Goal: Information Seeking & Learning: Learn about a topic

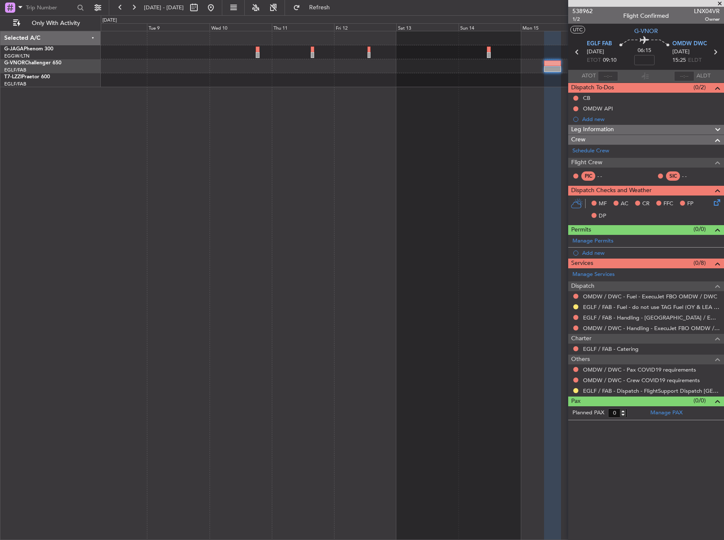
click at [455, 95] on div at bounding box center [412, 285] width 623 height 509
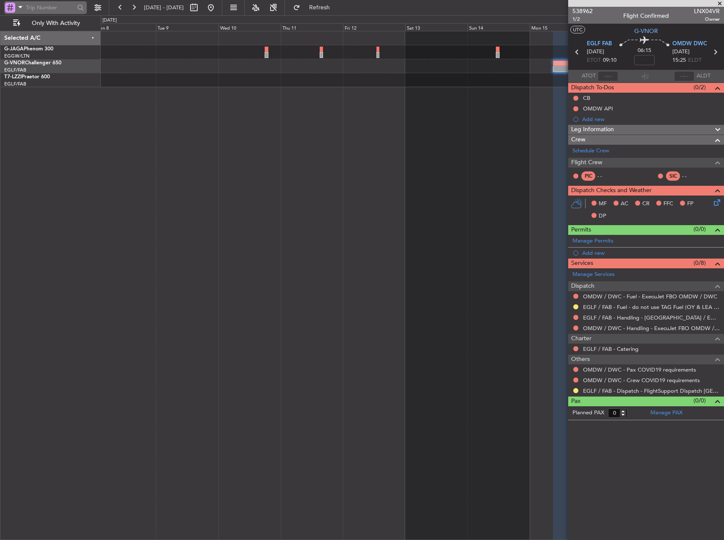
click at [14, 9] on div at bounding box center [10, 8] width 10 height 10
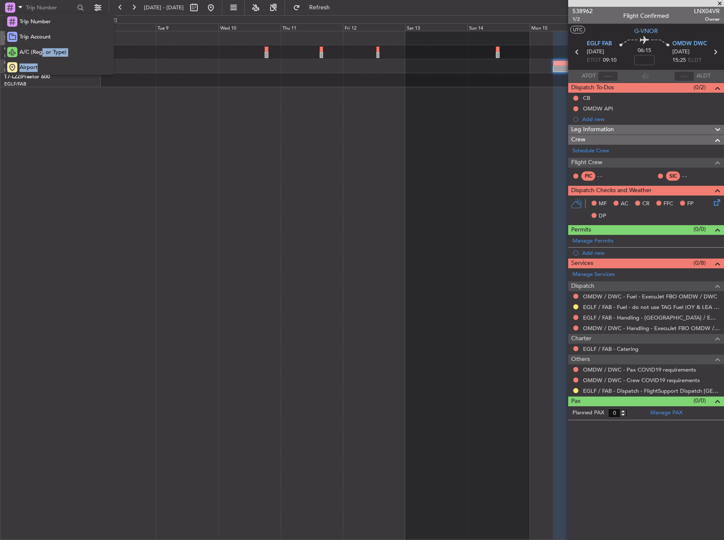
drag, startPoint x: 41, startPoint y: 64, endPoint x: 42, endPoint y: 56, distance: 8.1
click at [42, 57] on div "Trip Number Trip Account A/C (Reg. or Type) Airport" at bounding box center [59, 44] width 109 height 61
click at [41, 61] on link "G-VNOR Challenger 650" at bounding box center [32, 63] width 57 height 5
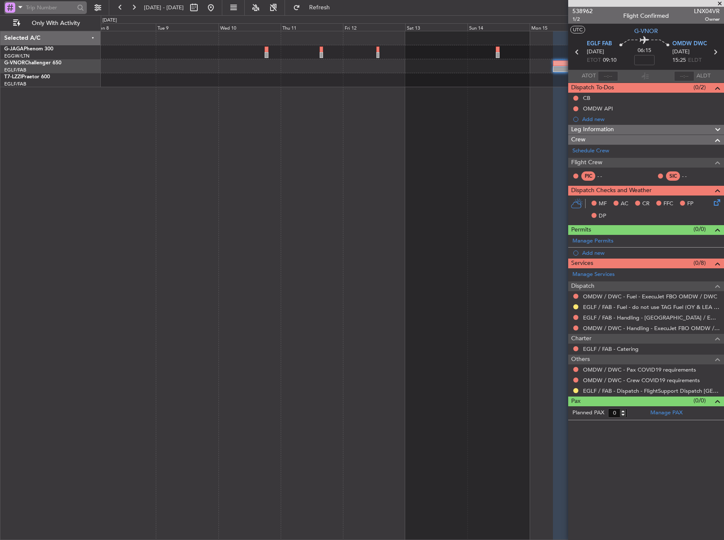
click at [22, 10] on span at bounding box center [20, 7] width 10 height 11
click at [29, 63] on span "Airport" at bounding box center [28, 67] width 18 height 8
click at [55, 6] on input "text" at bounding box center [50, 7] width 49 height 13
type input "omdw"
click at [217, 6] on button at bounding box center [211, 8] width 14 height 14
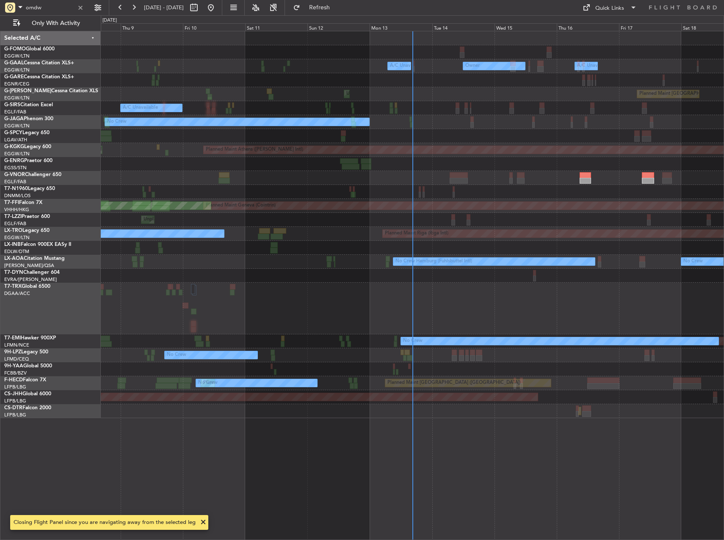
click at [723, 162] on html "omdw [DATE] - [DATE] Refresh Quick Links Only With Activity Owner Owner A/C Una…" at bounding box center [362, 270] width 724 height 540
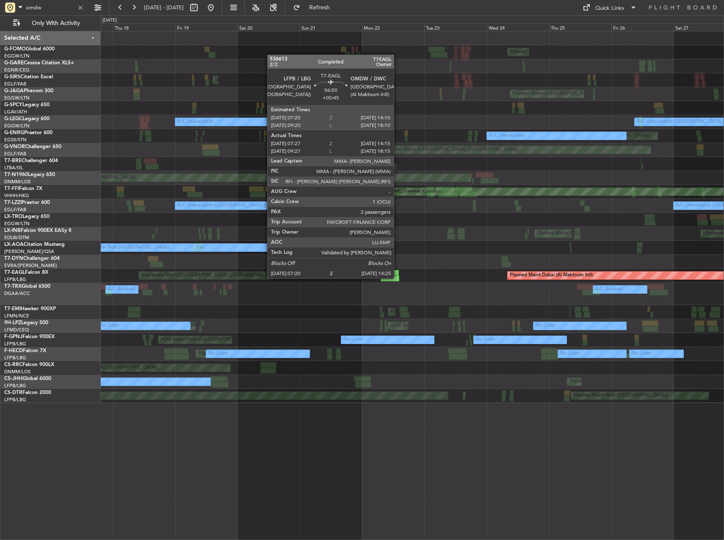
click at [397, 278] on div at bounding box center [389, 278] width 19 height 6
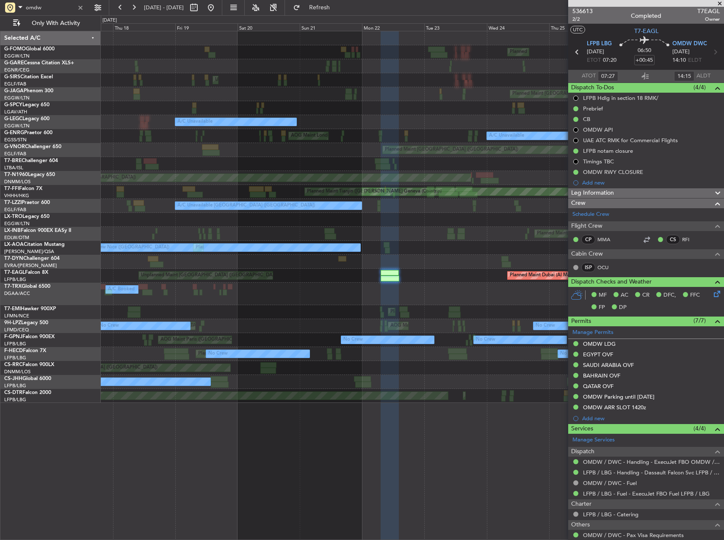
click at [604, 192] on span "Leg Information" at bounding box center [592, 193] width 43 height 10
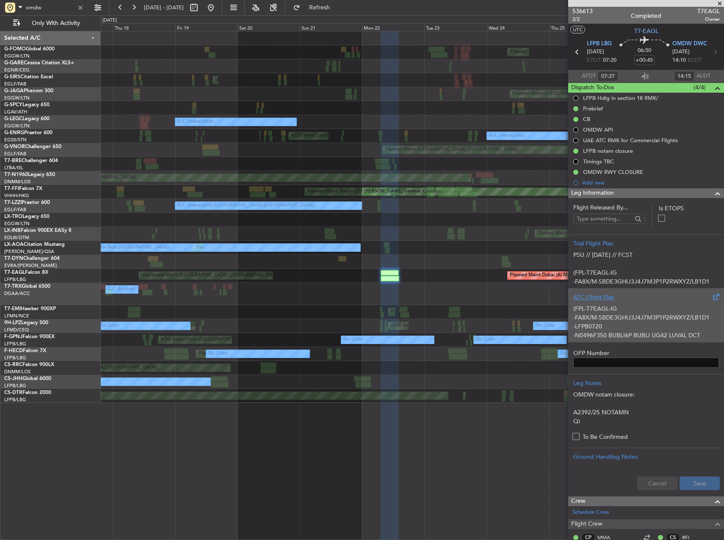
click at [603, 313] on div "(FPL-T7EAGL-IG -FA8X/M-SBDE3GHIJ3J4J7M3P1P2RWXYZ/LB1D1 -LFPB0720 -N0496F350 BUB…" at bounding box center [646, 320] width 146 height 36
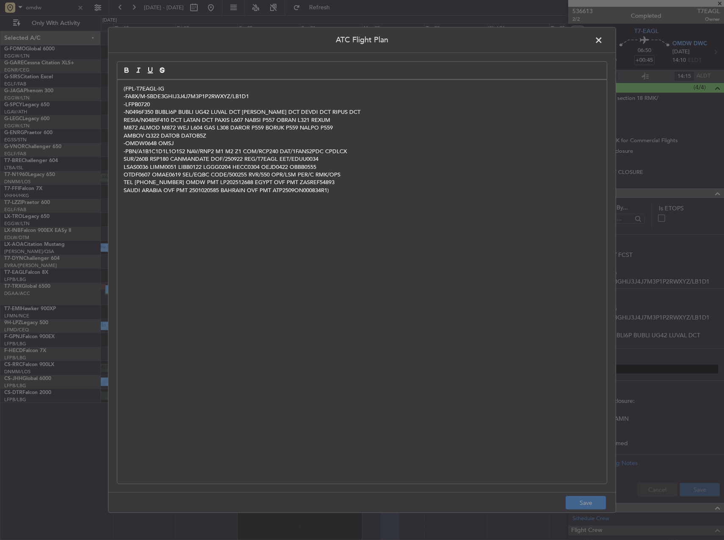
click at [603, 40] on span at bounding box center [603, 42] width 0 height 17
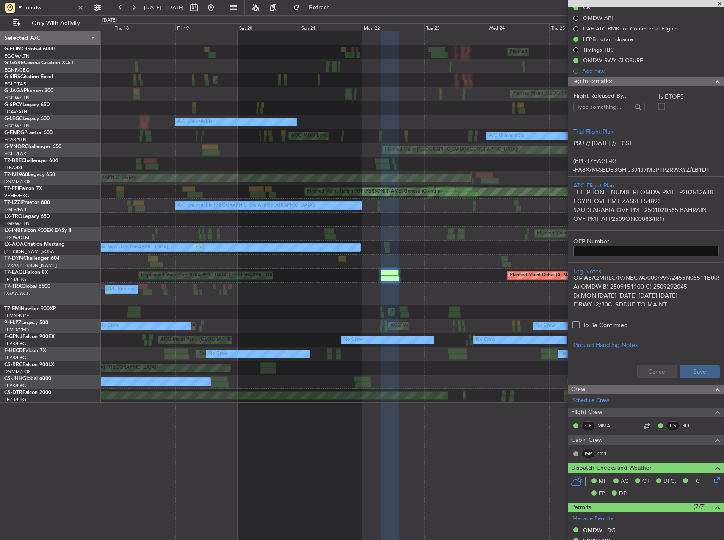
scroll to position [169, 0]
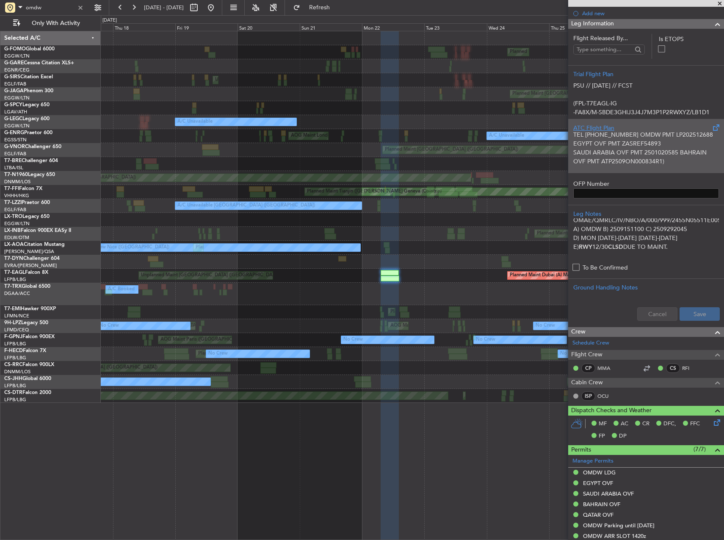
click at [605, 146] on div "(FPL-T7EAGL-IG -FA8X/M-SBDE3GHIJ3J4J7M3P1P2RWXYZ/LB1D1 -LFPB0720 -N0496F350 BUB…" at bounding box center [646, 150] width 146 height 36
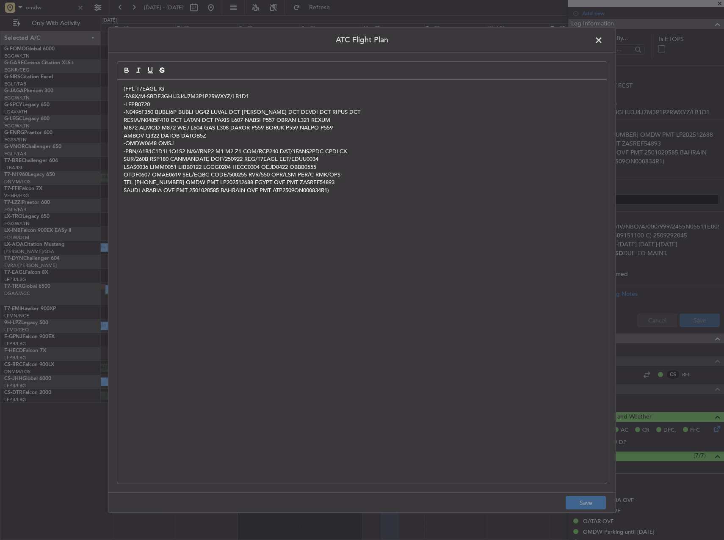
click at [603, 41] on span at bounding box center [603, 42] width 0 height 17
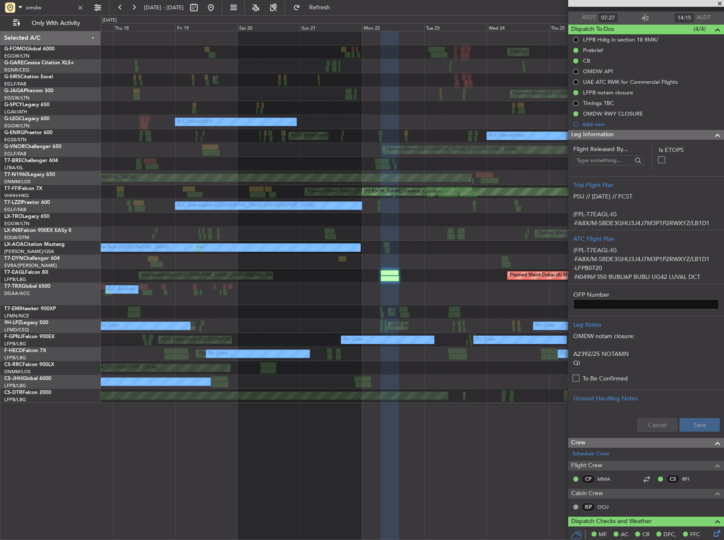
scroll to position [42, 0]
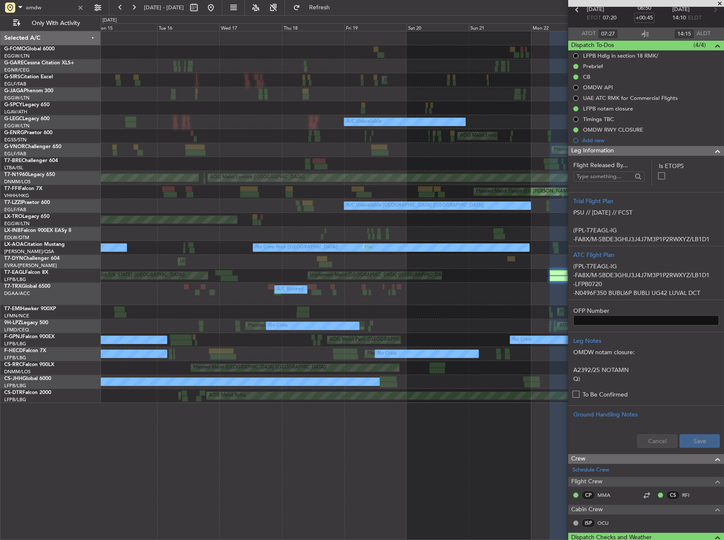
click at [597, 273] on fb-app "omdw [DATE] - [DATE] Refresh Quick Links Only With Activity Planned Maint [GEOG…" at bounding box center [362, 273] width 724 height 534
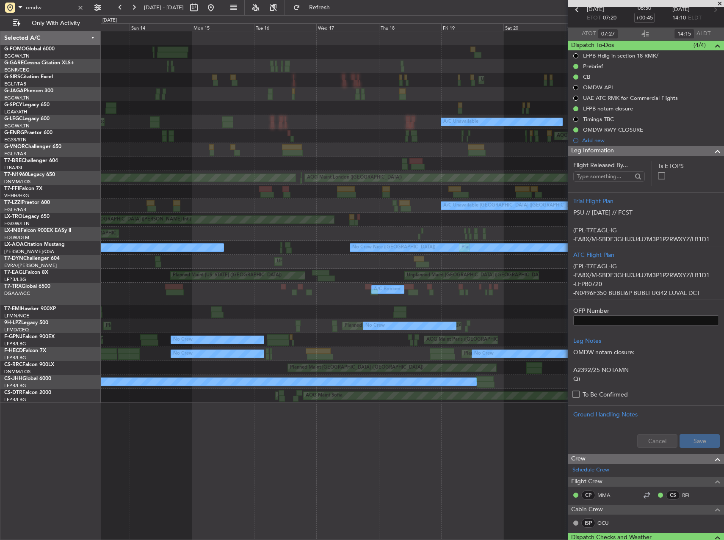
click at [531, 293] on div "Planned Maint [GEOGRAPHIC_DATA] ([GEOGRAPHIC_DATA]) Planned Maint [GEOGRAPHIC_D…" at bounding box center [412, 217] width 622 height 372
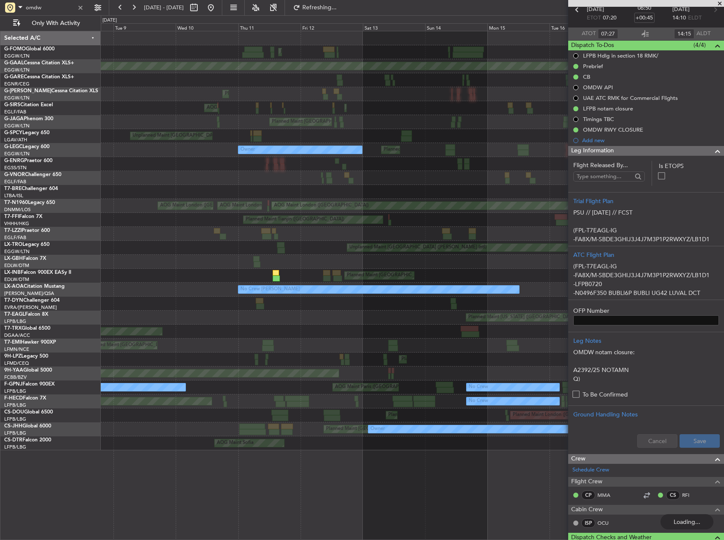
click at [632, 323] on fb-app "omdw [DATE] - [DATE] Refreshing... Quick Links Only With Activity Planned Maint…" at bounding box center [362, 273] width 724 height 534
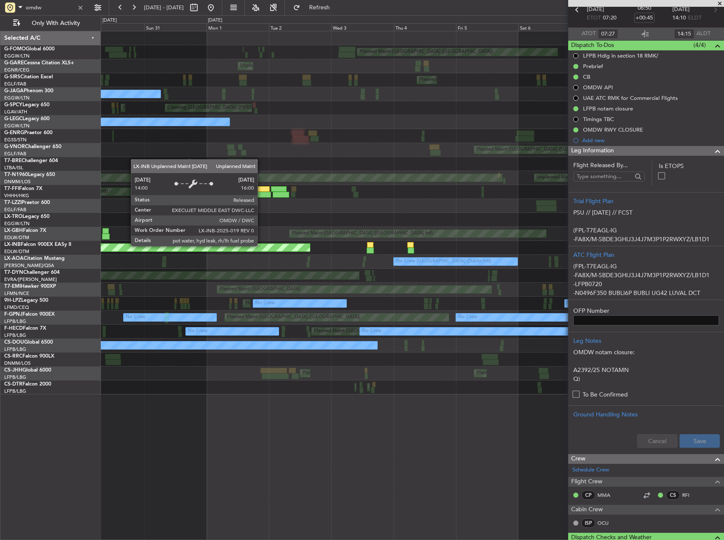
click at [414, 240] on div "Planned Maint [GEOGRAPHIC_DATA] ([GEOGRAPHIC_DATA]) Planned Maint [GEOGRAPHIC_D…" at bounding box center [412, 212] width 622 height 363
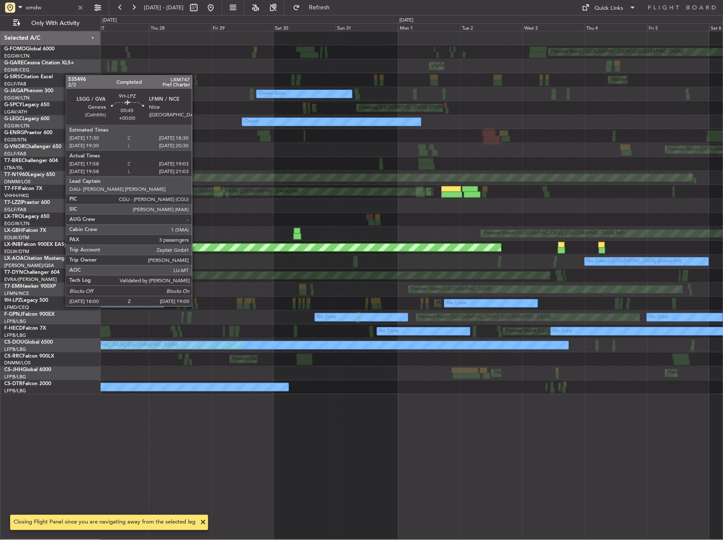
scroll to position [0, 0]
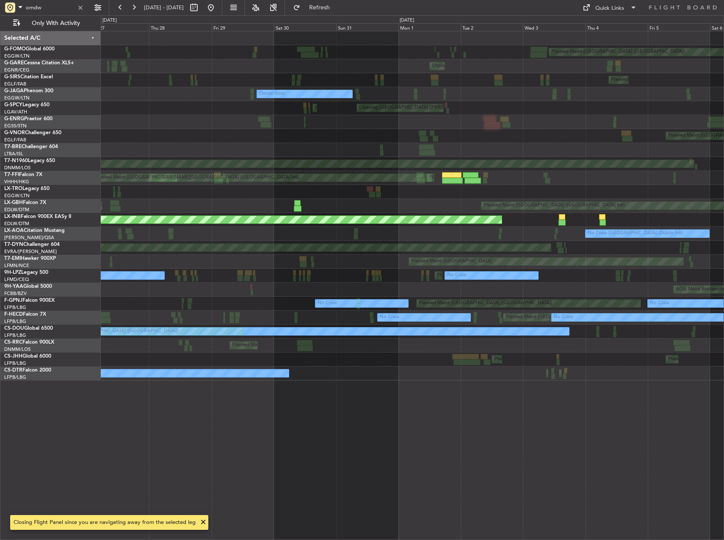
click at [534, 286] on div "AOG Maint Brazzaville (Maya-maya)" at bounding box center [412, 290] width 622 height 14
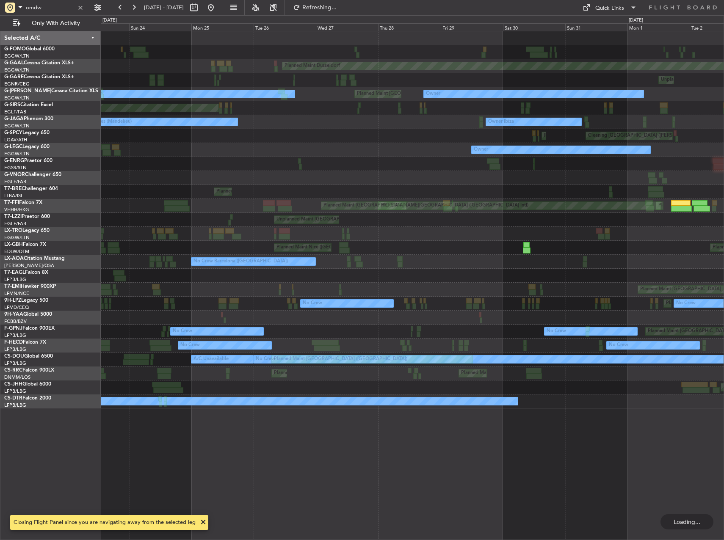
click at [589, 309] on div "Planned Maint [GEOGRAPHIC_DATA] ([GEOGRAPHIC_DATA]) Planned [GEOGRAPHIC_DATA] U…" at bounding box center [412, 219] width 622 height 377
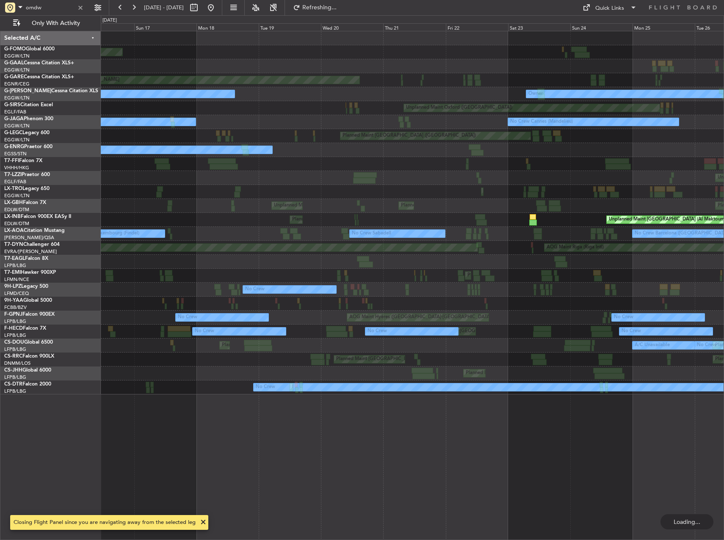
click at [534, 299] on div "Planned Maint Windsor Locks ([PERSON_NAME] Intl) Planned [GEOGRAPHIC_DATA] Unpl…" at bounding box center [412, 212] width 622 height 363
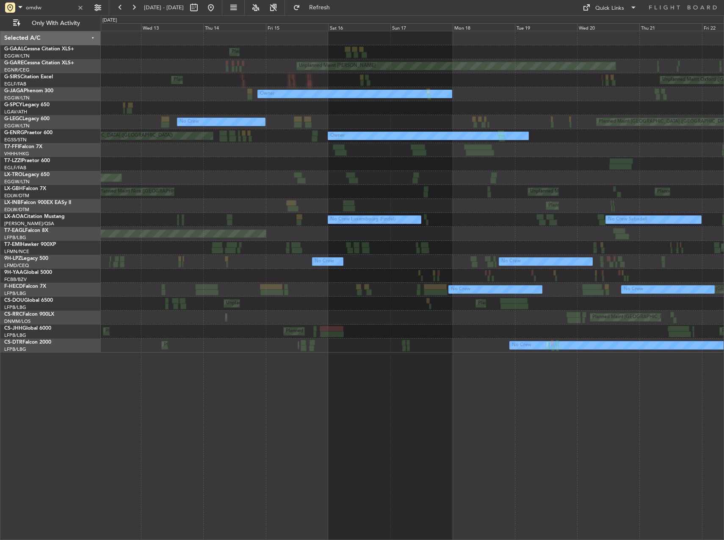
click at [650, 273] on div at bounding box center [412, 276] width 622 height 14
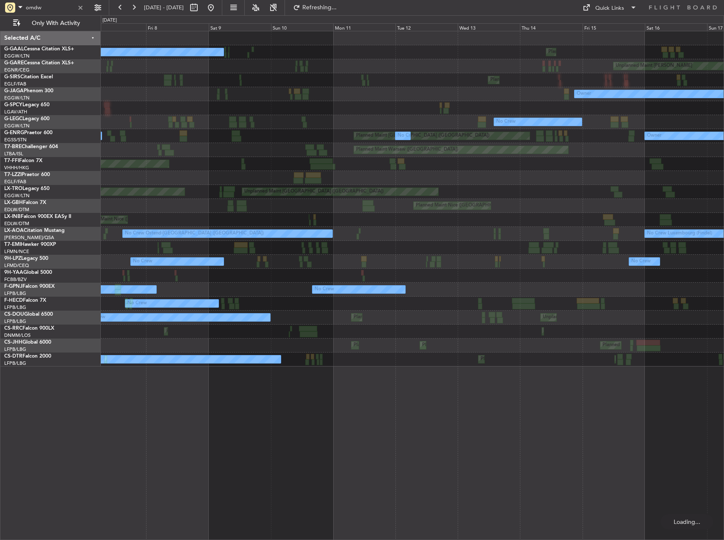
click at [701, 272] on div at bounding box center [412, 276] width 622 height 14
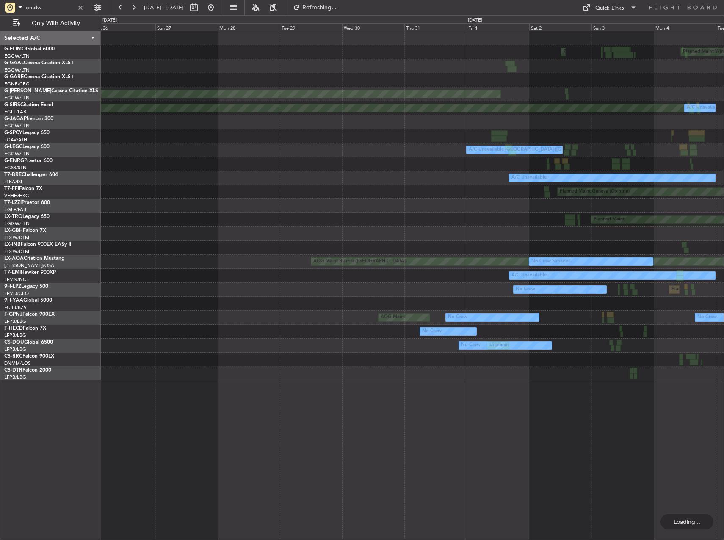
click at [723, 256] on html "omdw [DATE] - [DATE] Refreshing... Quick Links Only With Activity Planned Maint…" at bounding box center [362, 270] width 724 height 540
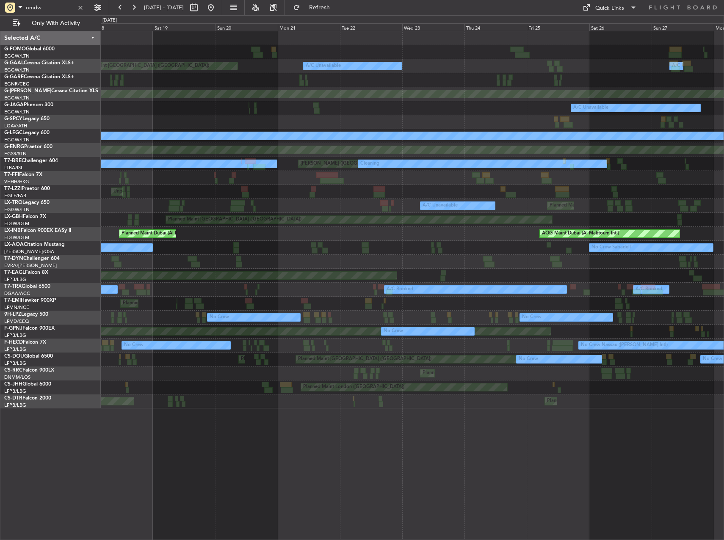
click at [723, 289] on html "omdw [DATE] - [DATE] Refresh Quick Links Only With Activity A/C Unavailable A/C…" at bounding box center [362, 270] width 724 height 540
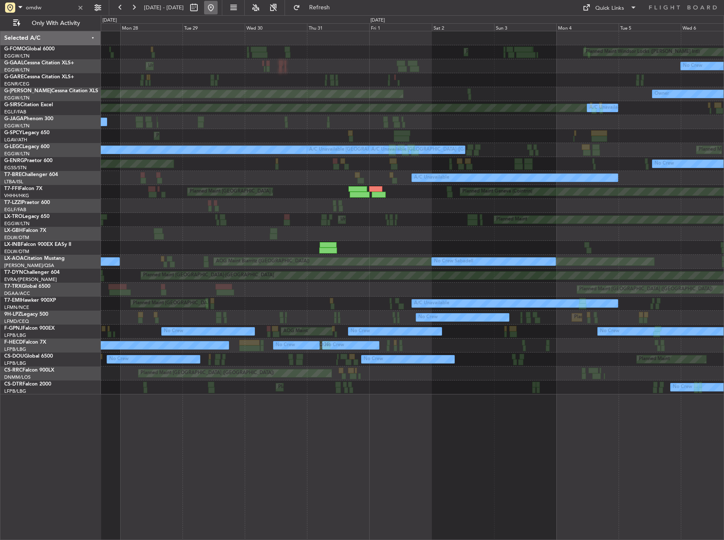
click at [217, 11] on button at bounding box center [211, 8] width 14 height 14
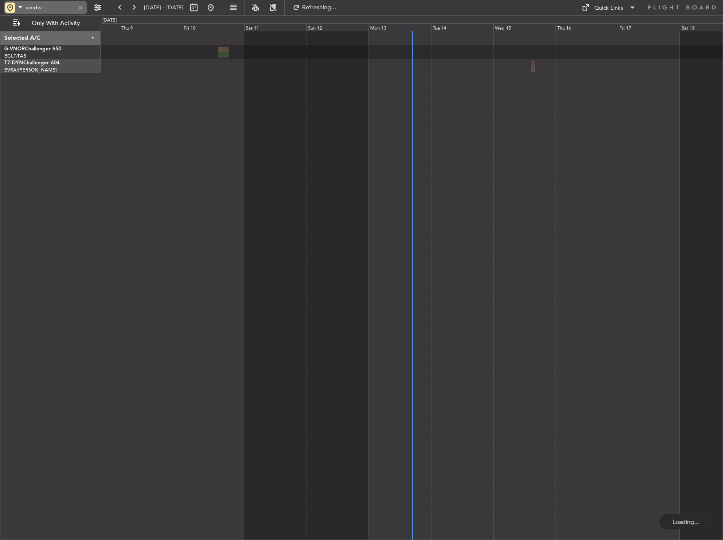
click at [10, 7] on div at bounding box center [10, 8] width 10 height 10
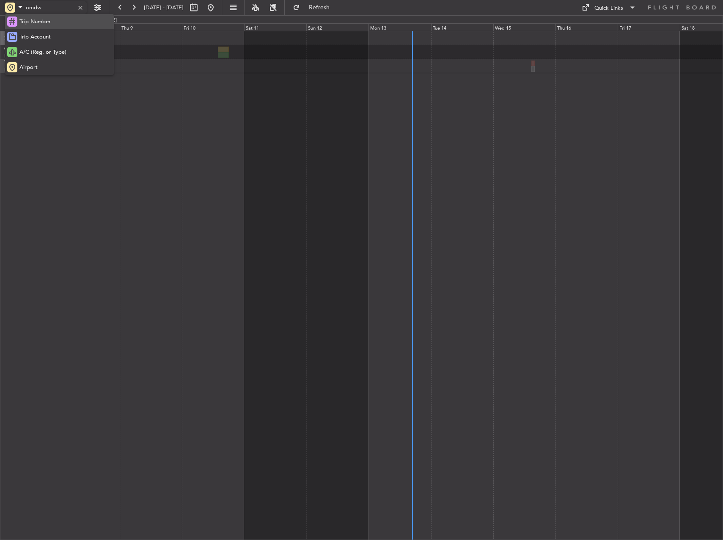
click at [39, 25] on span "Trip Number" at bounding box center [34, 22] width 31 height 8
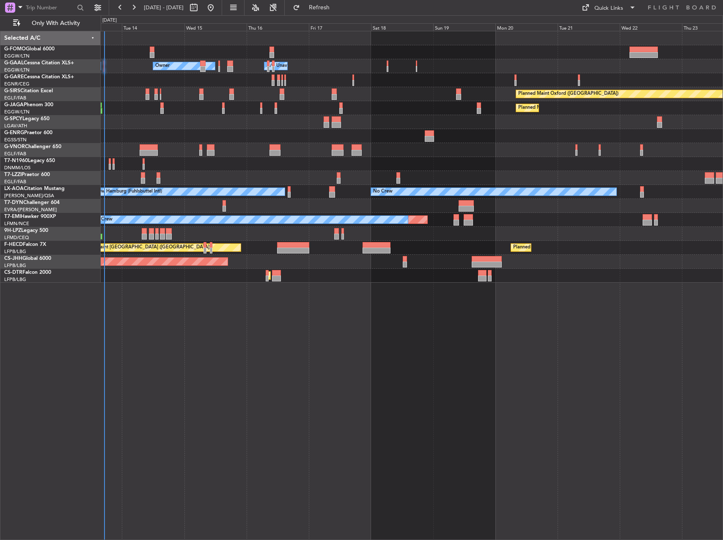
click at [0, 76] on html "[DATE] - [DATE] Refresh Quick Links Only With Activity Owner Owner A/C Unavaila…" at bounding box center [361, 270] width 723 height 540
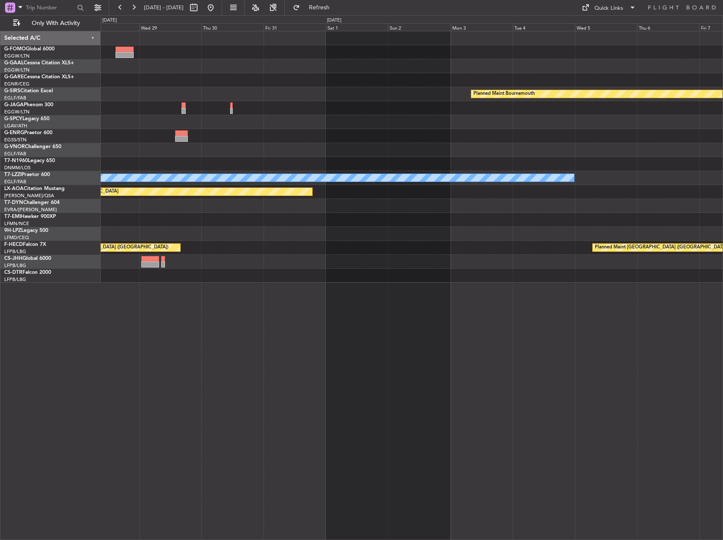
click at [11, 114] on div "Planned Maint Bournemouth Planned Maint [GEOGRAPHIC_DATA] A/C Unavailable [GEOG…" at bounding box center [361, 277] width 723 height 525
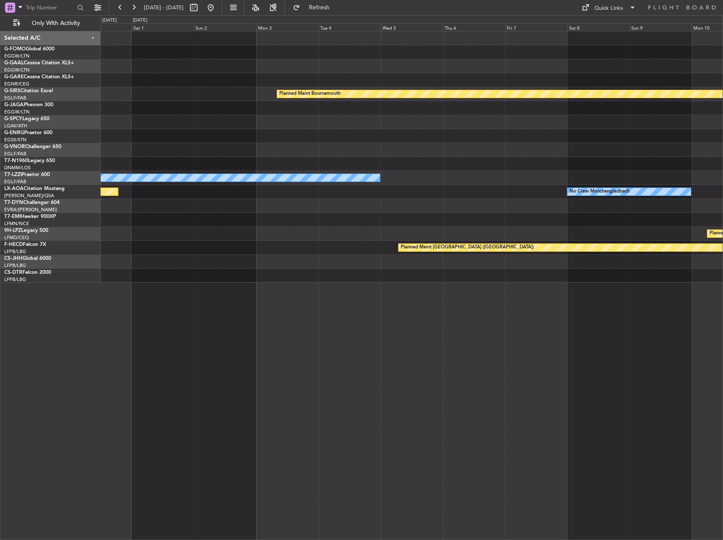
click at [0, 123] on html "[DATE] - [DATE] Refresh Quick Links Only With Activity Planned Maint [GEOGRAPHI…" at bounding box center [361, 270] width 723 height 540
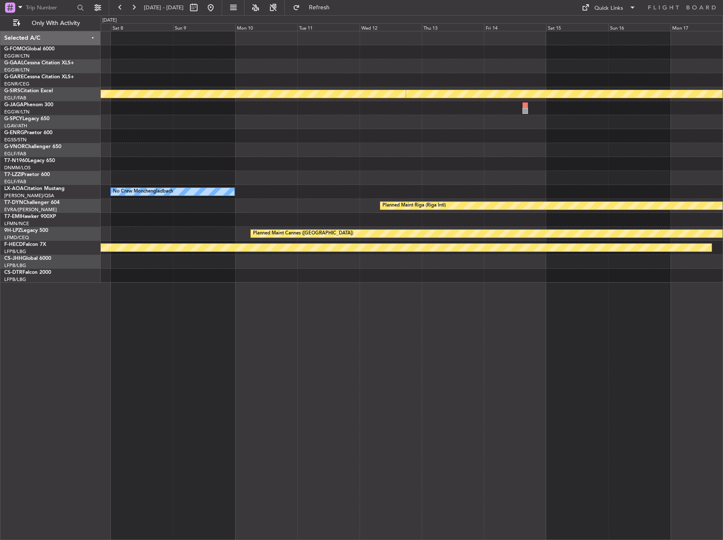
click at [0, 102] on html "[DATE] - [DATE] Refresh Quick Links Only With Activity Planned Maint [GEOGRAPHI…" at bounding box center [361, 270] width 723 height 540
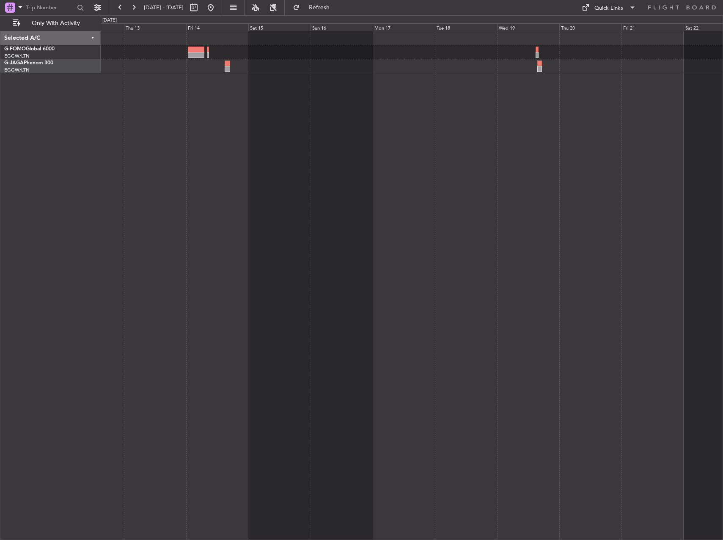
click at [415, 154] on div at bounding box center [412, 285] width 622 height 509
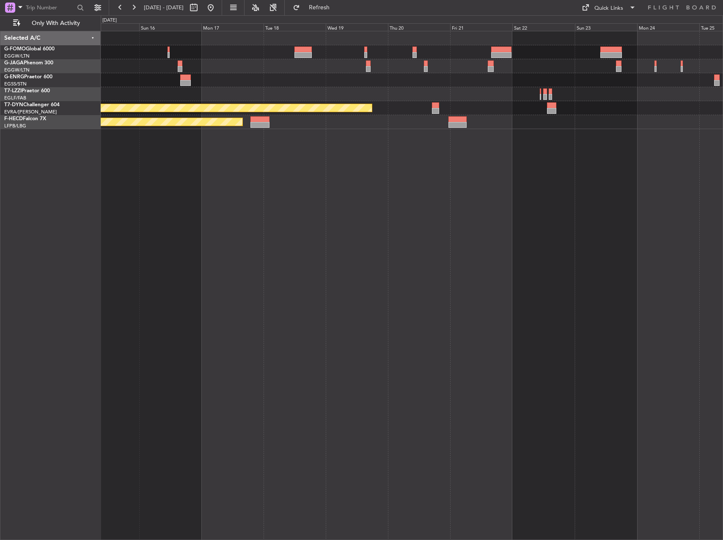
click at [188, 158] on div "Planned Maint Riga (Riga Intl) Planned Maint [GEOGRAPHIC_DATA] ([GEOGRAPHIC_DAT…" at bounding box center [412, 285] width 622 height 509
click at [9, 6] on div at bounding box center [10, 8] width 10 height 10
click at [32, 68] on span "Airport" at bounding box center [28, 67] width 18 height 8
click at [46, 8] on input "text" at bounding box center [50, 7] width 49 height 13
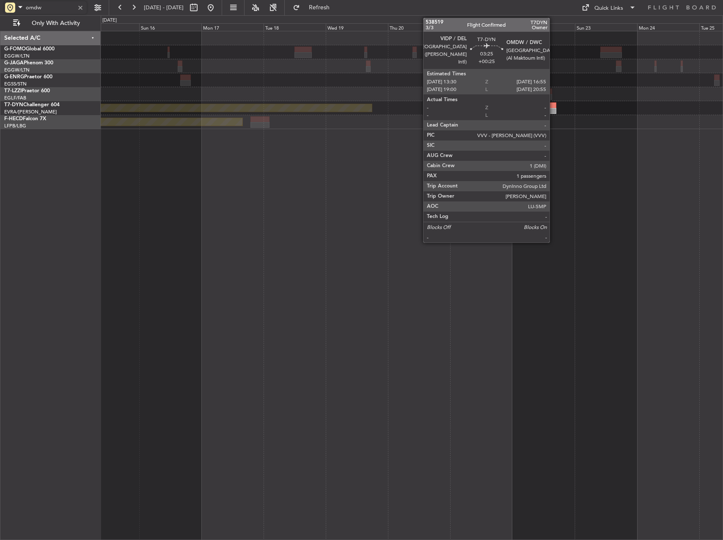
click at [553, 107] on div at bounding box center [551, 105] width 9 height 6
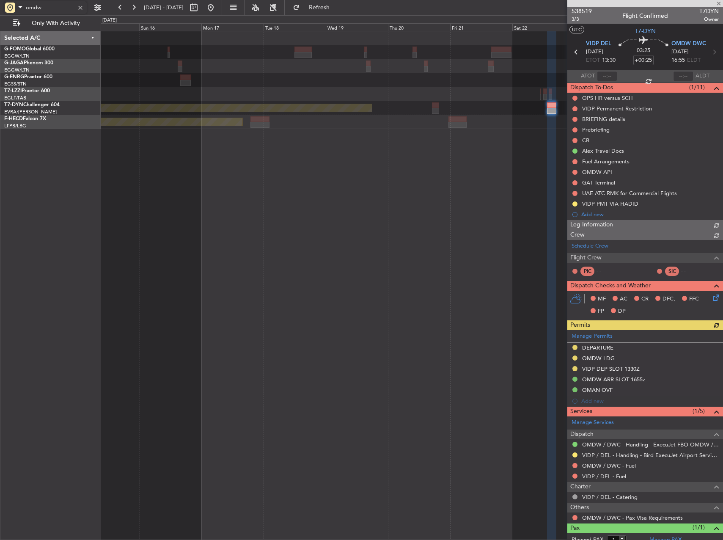
type input "omdw"
click at [719, 3] on div at bounding box center [645, 3] width 156 height 7
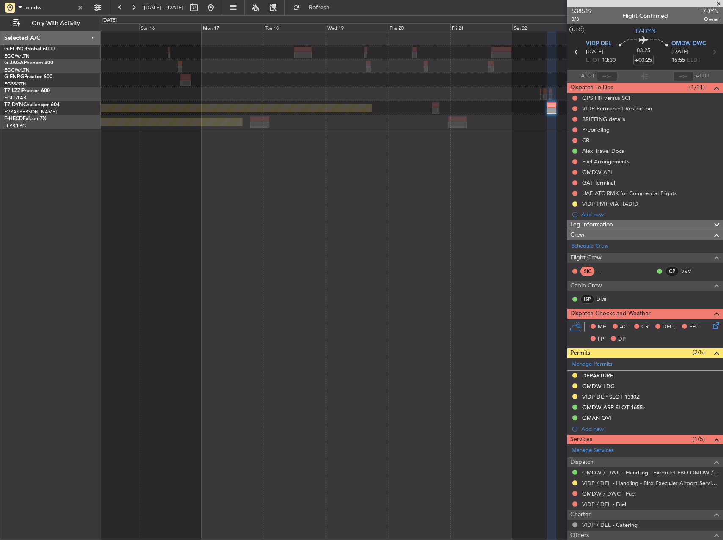
click at [719, 6] on span at bounding box center [719, 4] width 8 height 8
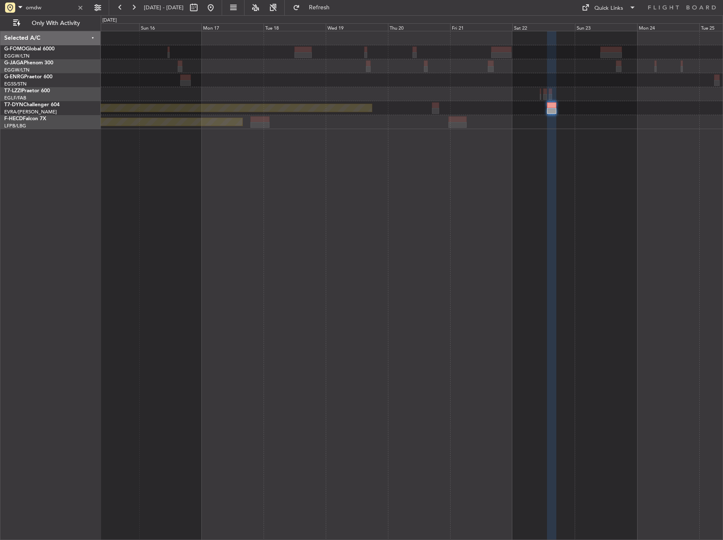
type input "0"
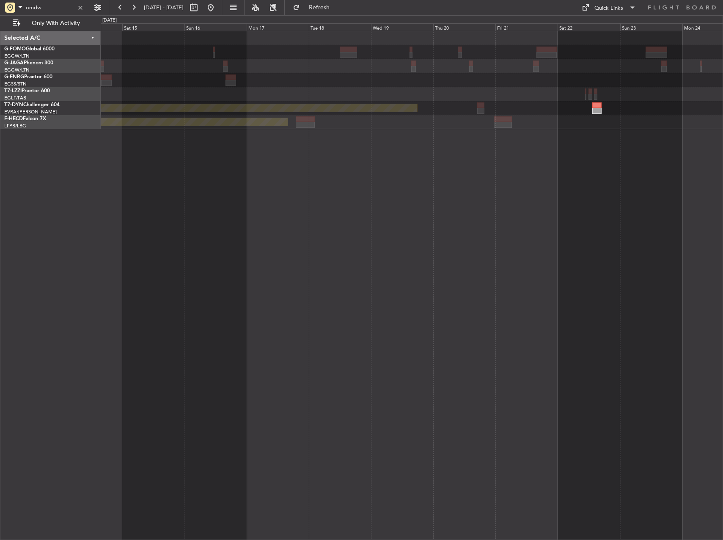
click at [723, 96] on html "omdw [DATE] - [DATE] Refresh Quick Links Only With Activity Planned Maint [GEOG…" at bounding box center [361, 270] width 723 height 540
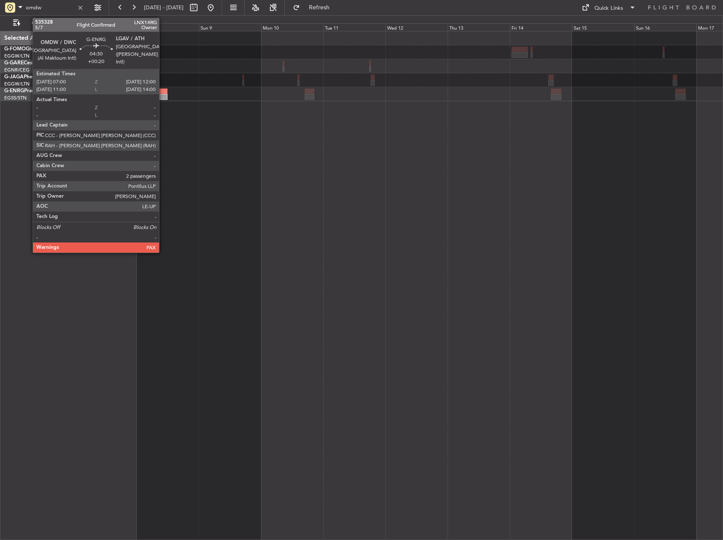
click at [163, 92] on div at bounding box center [160, 91] width 13 height 6
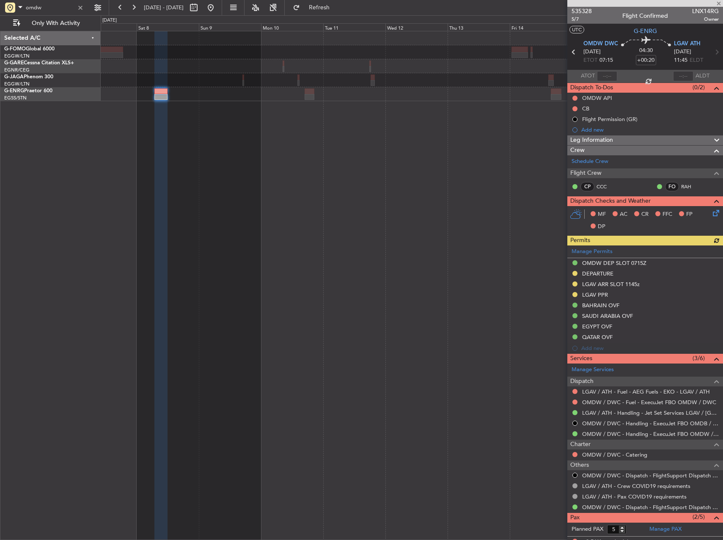
click at [636, 135] on div "Leg Information" at bounding box center [645, 140] width 156 height 10
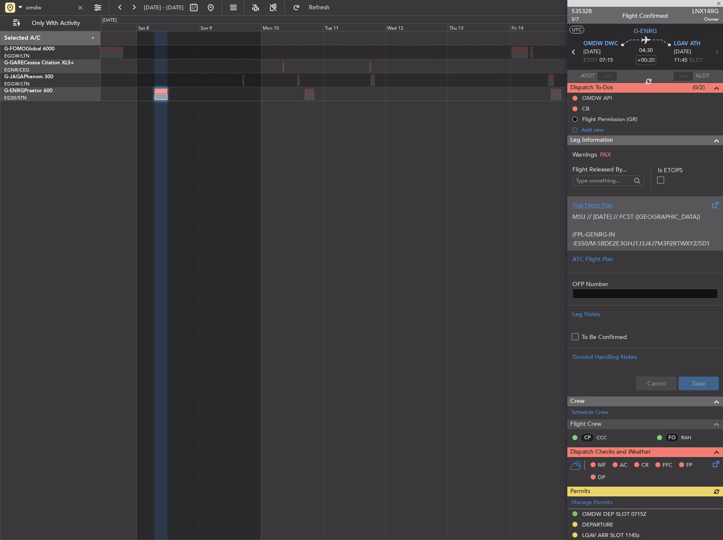
click at [620, 204] on div "Trial Flight Plan" at bounding box center [645, 205] width 146 height 9
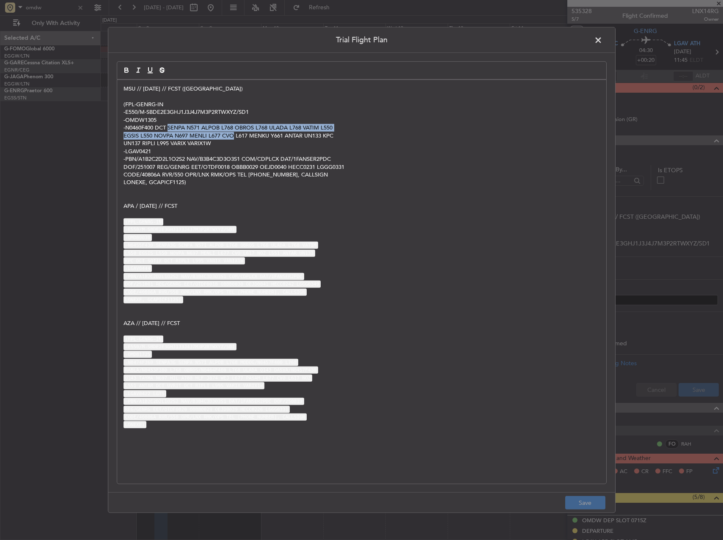
copy div "SENPA N571 ALPOB L768 OBROS L768 ULADA L768 VATIM L550 EGSIS L550 NOVPA N697 ME…"
drag, startPoint x: 169, startPoint y: 127, endPoint x: 232, endPoint y: 135, distance: 64.0
click at [232, 135] on div "MSU // [DATE] // FCST (via SAUDI) (FPL-GENRG-IN -E550/M-SBDE2E3GHJ1J3J4J7M3P2RT…" at bounding box center [361, 282] width 489 height 404
click at [603, 42] on span at bounding box center [603, 42] width 0 height 17
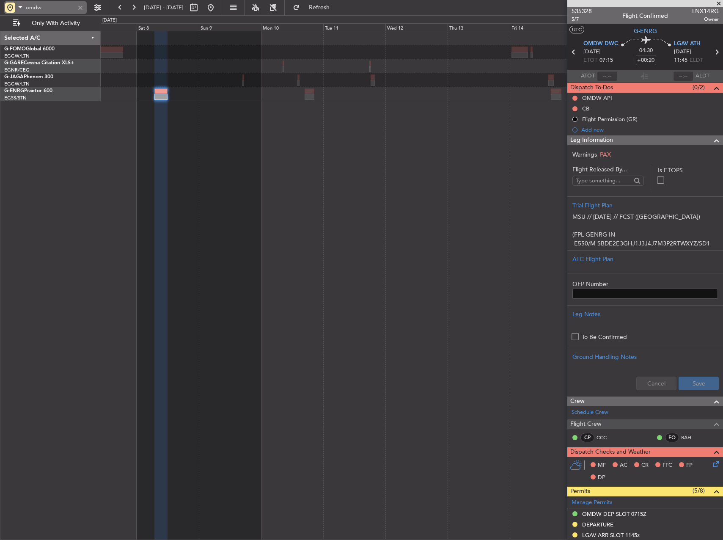
click at [82, 5] on div at bounding box center [80, 7] width 9 height 9
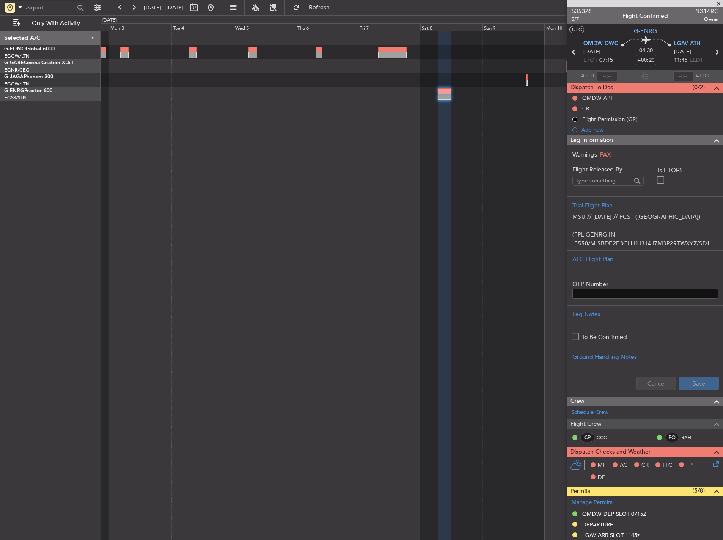
click at [471, 103] on div at bounding box center [412, 285] width 622 height 509
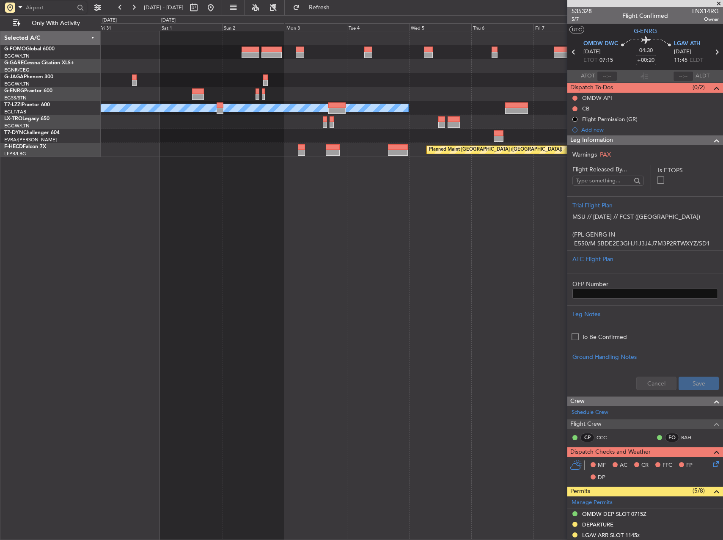
click at [441, 82] on div "A/C Unavailable [GEOGRAPHIC_DATA] ([GEOGRAPHIC_DATA]) Planned Maint [GEOGRAPHIC…" at bounding box center [412, 94] width 622 height 126
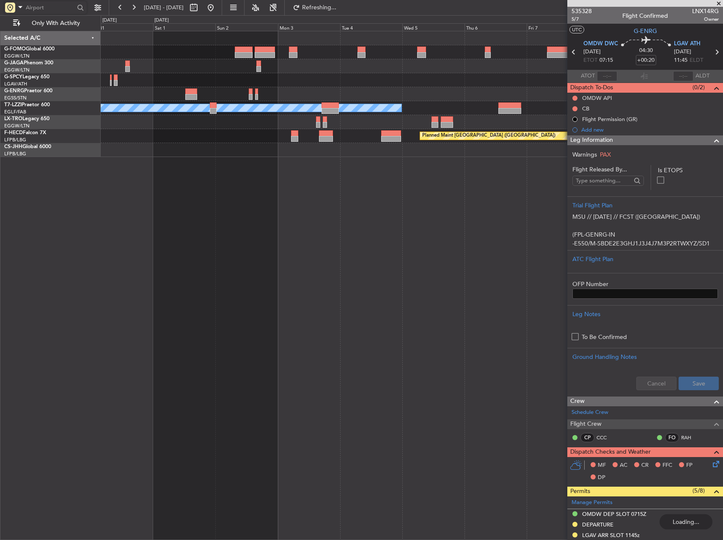
click at [0, 115] on html "[DATE] - [DATE] Refreshing... Quick Links Only With Activity A/C Unavailable [G…" at bounding box center [361, 270] width 723 height 540
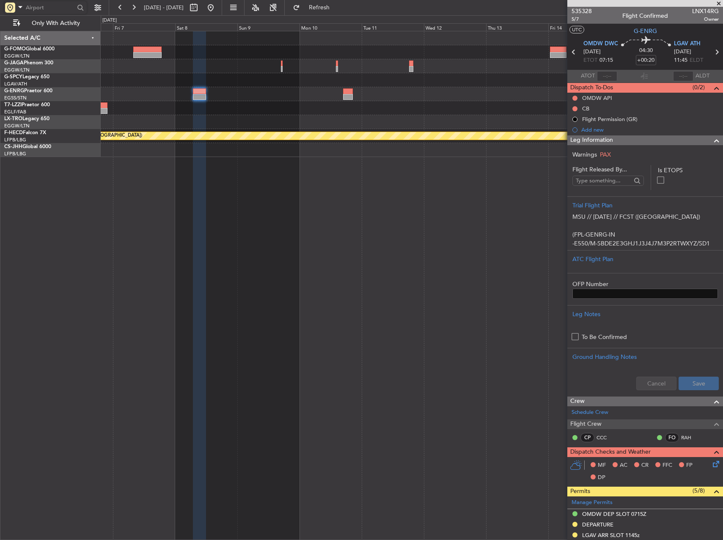
click at [0, 183] on html "[DATE] - [DATE] Refresh Quick Links Only With Activity A/C Unavailable [GEOGRAP…" at bounding box center [361, 270] width 723 height 540
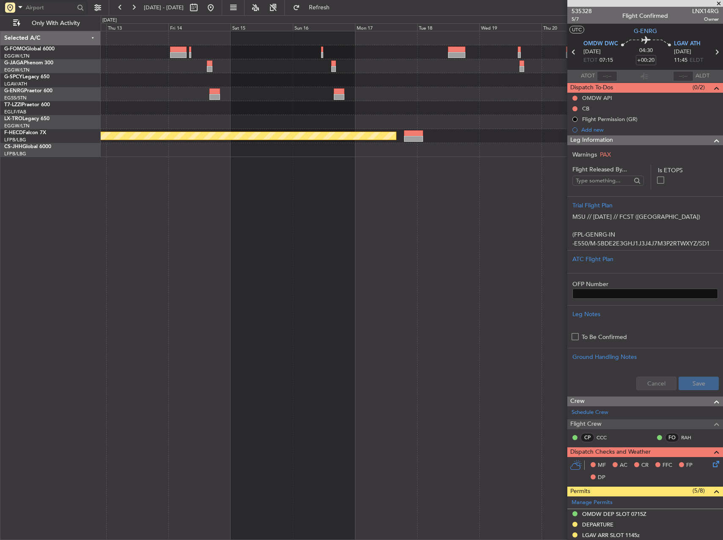
click at [0, 207] on html "[DATE] - [DATE] Refresh Quick Links Only With Activity Planned Maint [GEOGRAPHI…" at bounding box center [361, 270] width 723 height 540
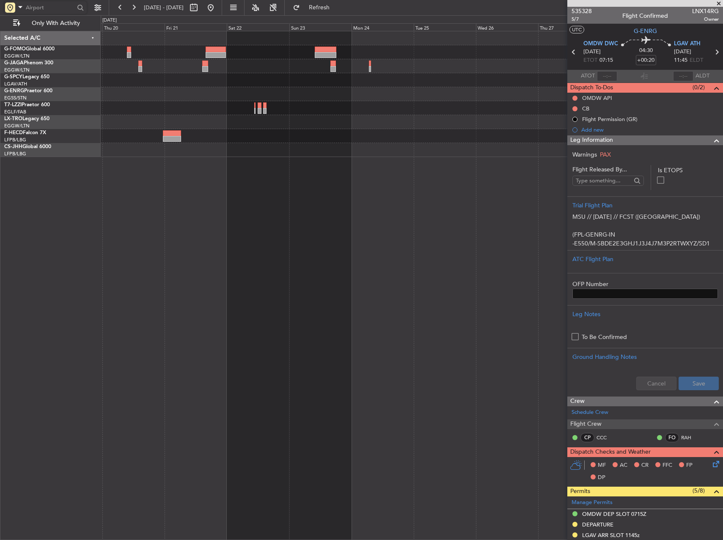
click at [8, 242] on div "Planned Maint [GEOGRAPHIC_DATA] ([GEOGRAPHIC_DATA]) Selected A/C G-FOMO Global …" at bounding box center [361, 277] width 723 height 525
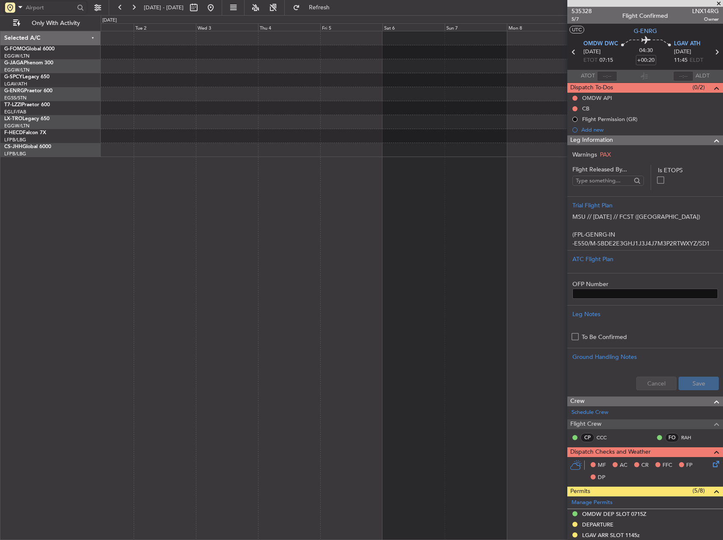
click at [0, 192] on html "[DATE] - [DATE] Refresh Quick Links Only With Activity Selected A/C G-FOMO Glob…" at bounding box center [361, 270] width 723 height 540
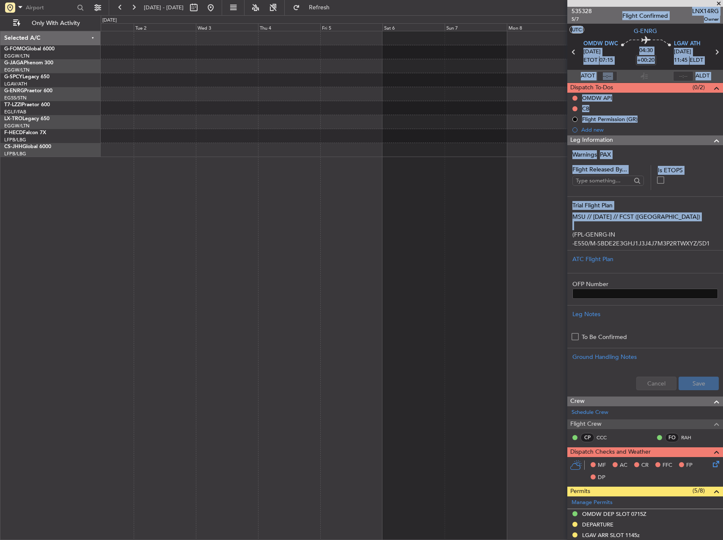
drag, startPoint x: 618, startPoint y: 222, endPoint x: 220, endPoint y: 202, distance: 398.3
click at [223, 203] on fb-app "[DATE] - [DATE] Refresh Quick Links Only With Activity Selected A/C G-FOMO Glob…" at bounding box center [361, 273] width 723 height 534
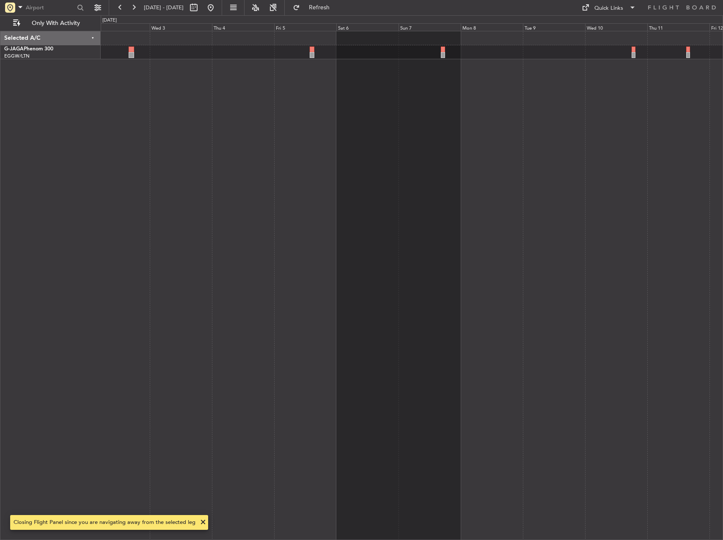
click at [0, 141] on html "[DATE] - [DATE] Refresh Quick Links Only With Activity Selected A/C G-JAGA Phen…" at bounding box center [361, 270] width 723 height 540
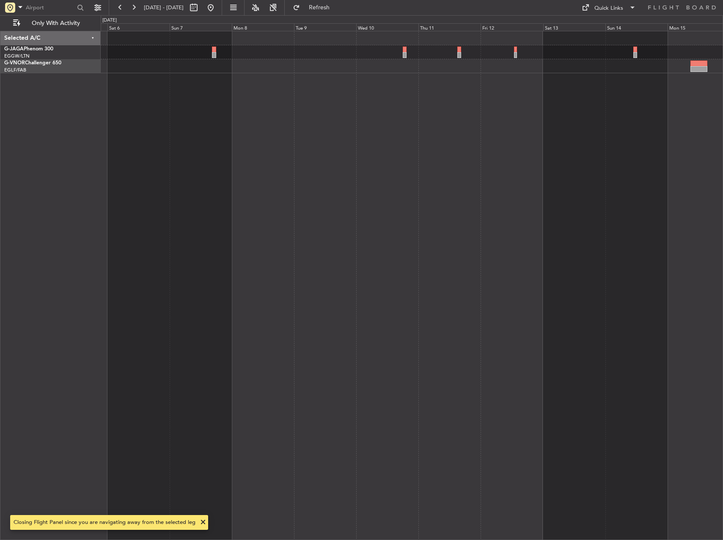
click at [694, 63] on div at bounding box center [699, 64] width 17 height 6
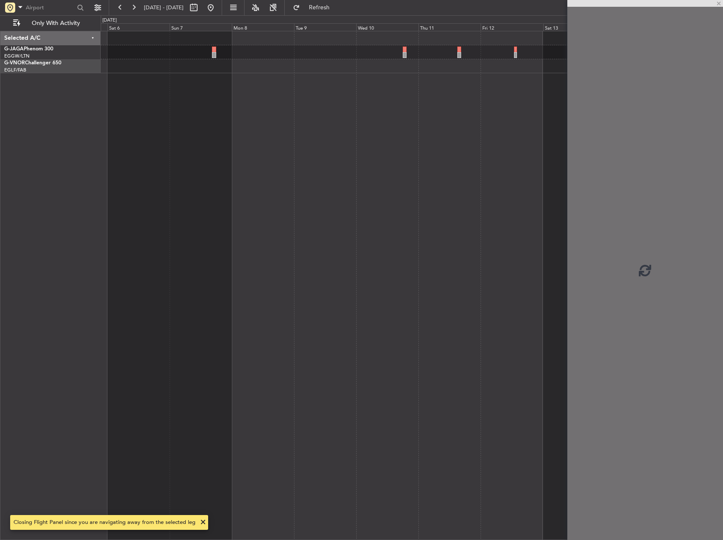
click at [78, 220] on fb-app "[DATE] - [DATE] Refresh Quick Links Only With Activity Selected A/C G-JAGA Phen…" at bounding box center [361, 273] width 723 height 534
click at [0, 219] on html "[DATE] - [DATE] Refresh Quick Links Only With Activity Selected A/C G-JAGA Phen…" at bounding box center [361, 270] width 723 height 540
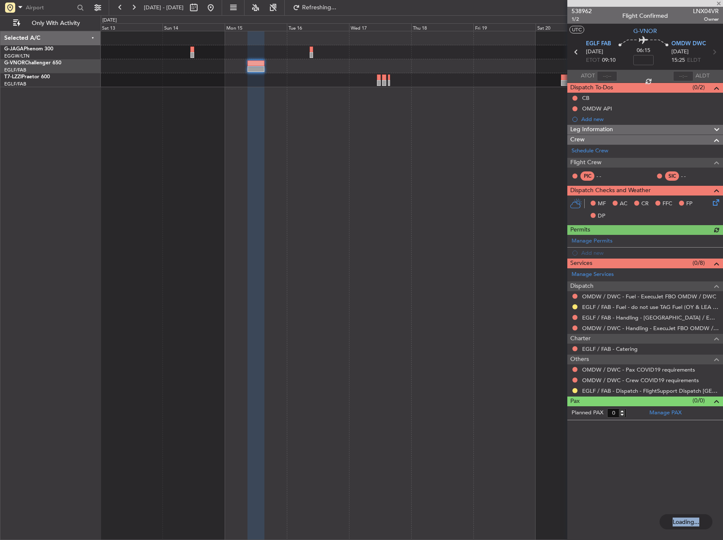
click at [68, 269] on div "Planned [GEOGRAPHIC_DATA] ([GEOGRAPHIC_DATA]) Selected A/C G-JAGA Phenom 300 EG…" at bounding box center [361, 277] width 723 height 525
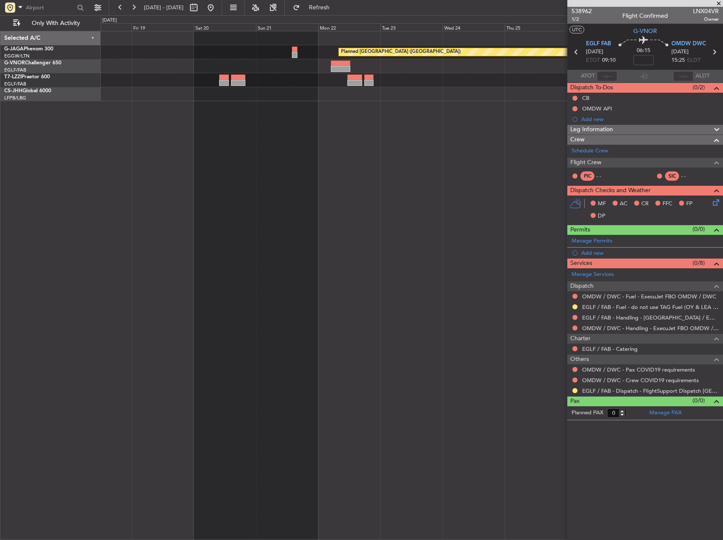
click at [475, 126] on div "Planned [GEOGRAPHIC_DATA] ([GEOGRAPHIC_DATA])" at bounding box center [412, 285] width 622 height 509
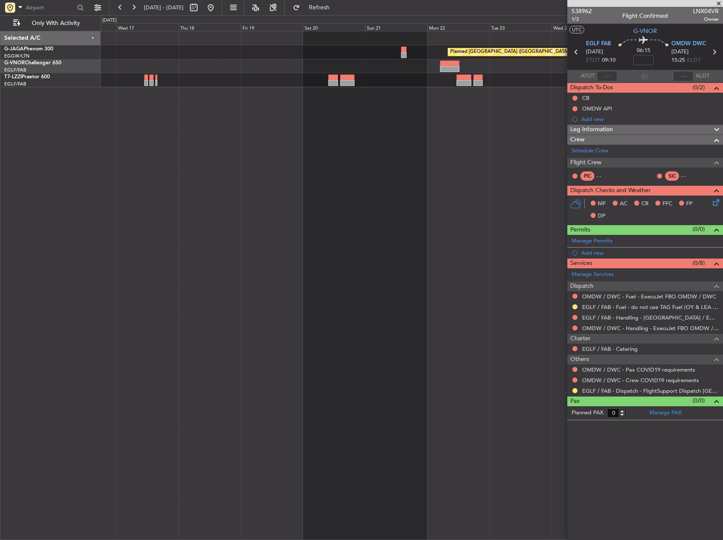
click at [335, 126] on div "Planned [GEOGRAPHIC_DATA] ([GEOGRAPHIC_DATA])" at bounding box center [412, 285] width 622 height 509
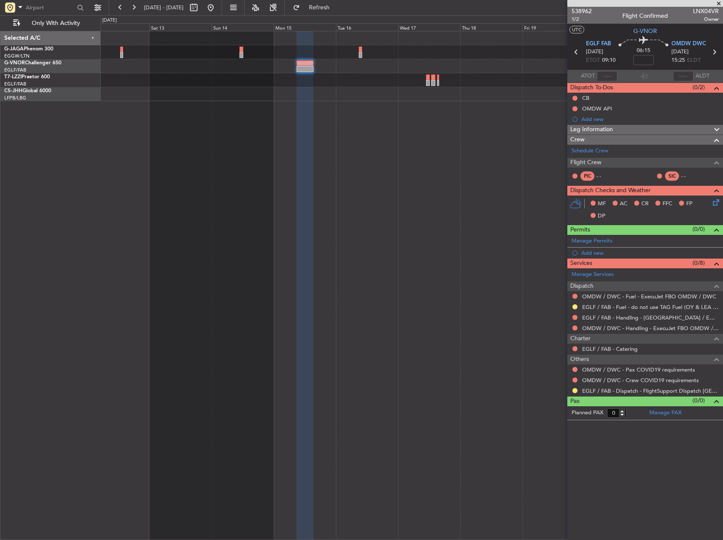
click at [531, 153] on div "Planned [GEOGRAPHIC_DATA] ([GEOGRAPHIC_DATA])" at bounding box center [412, 285] width 622 height 509
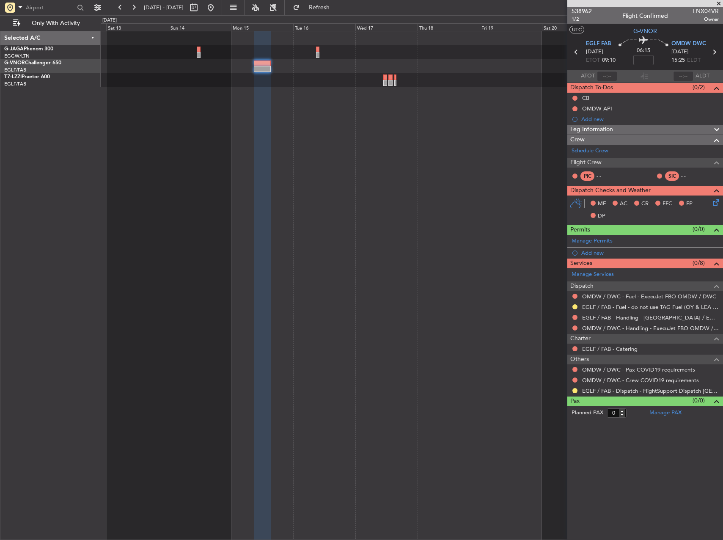
click at [356, 68] on div at bounding box center [412, 66] width 622 height 14
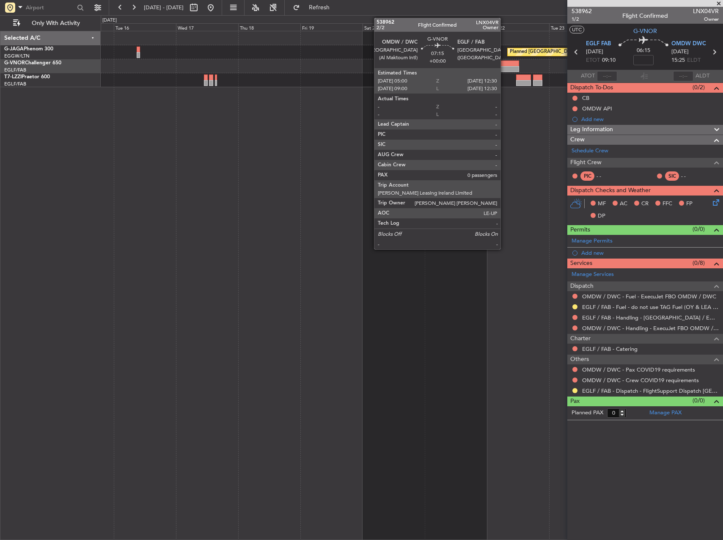
click at [504, 68] on div at bounding box center [509, 69] width 19 height 6
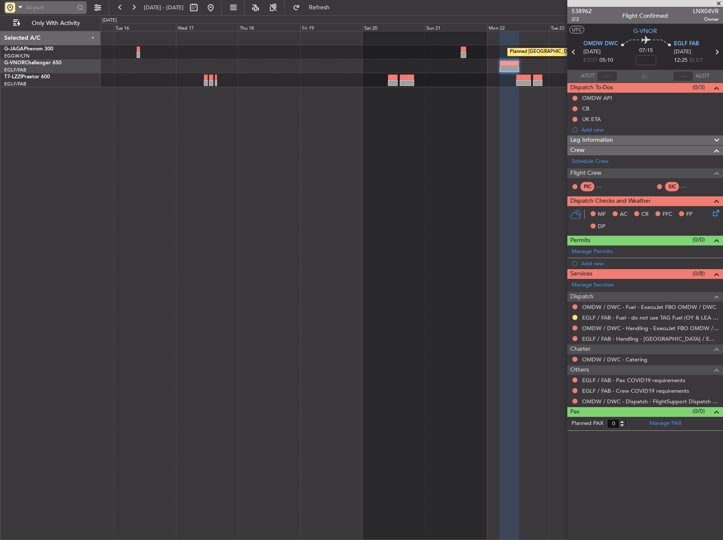
click at [11, 8] on div at bounding box center [10, 8] width 10 height 10
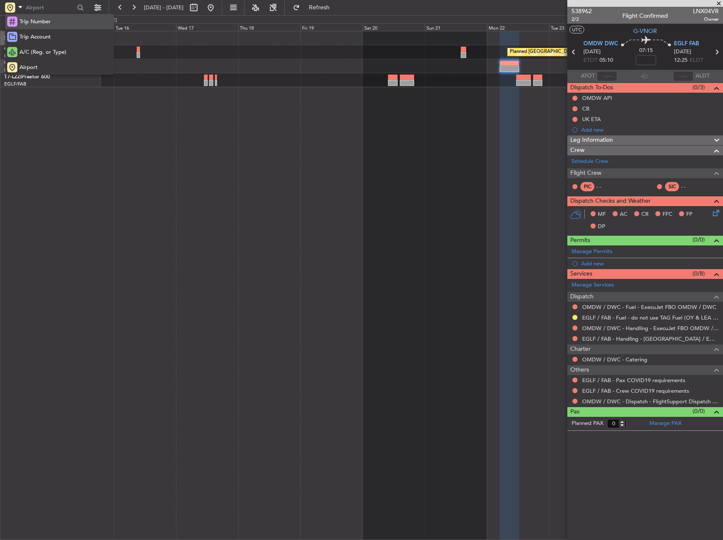
click at [24, 21] on span "Trip Number" at bounding box center [34, 22] width 31 height 8
drag, startPoint x: 237, startPoint y: 10, endPoint x: 248, endPoint y: 24, distance: 17.5
click at [217, 10] on button at bounding box center [211, 8] width 14 height 14
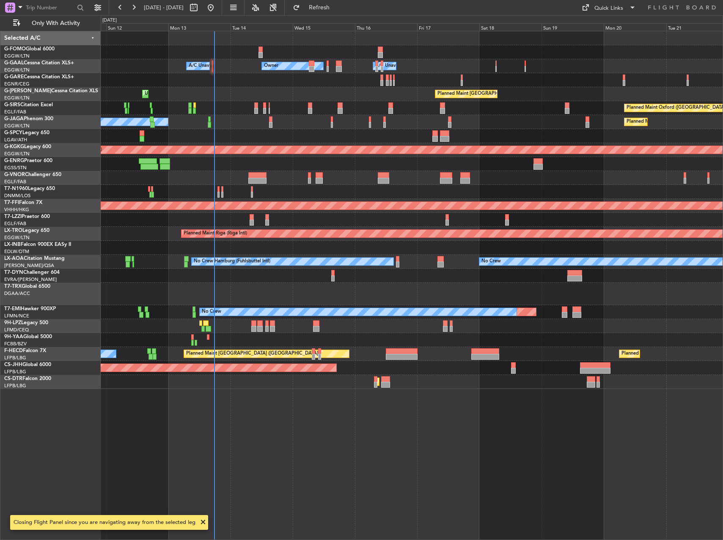
click at [278, 188] on div "Owner Owner A/C Unavailable A/C Unavailable Planned Maint London (Luton) Unplan…" at bounding box center [412, 285] width 622 height 509
